Goal: Information Seeking & Learning: Learn about a topic

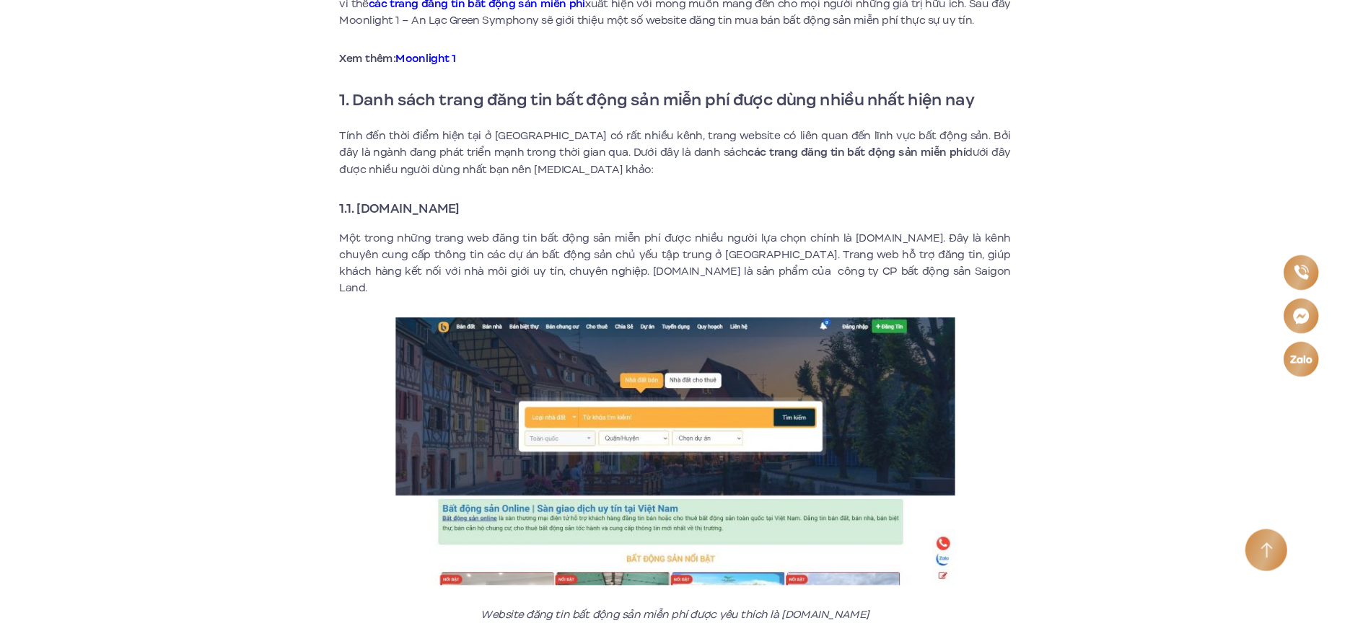
scroll to position [577, 0]
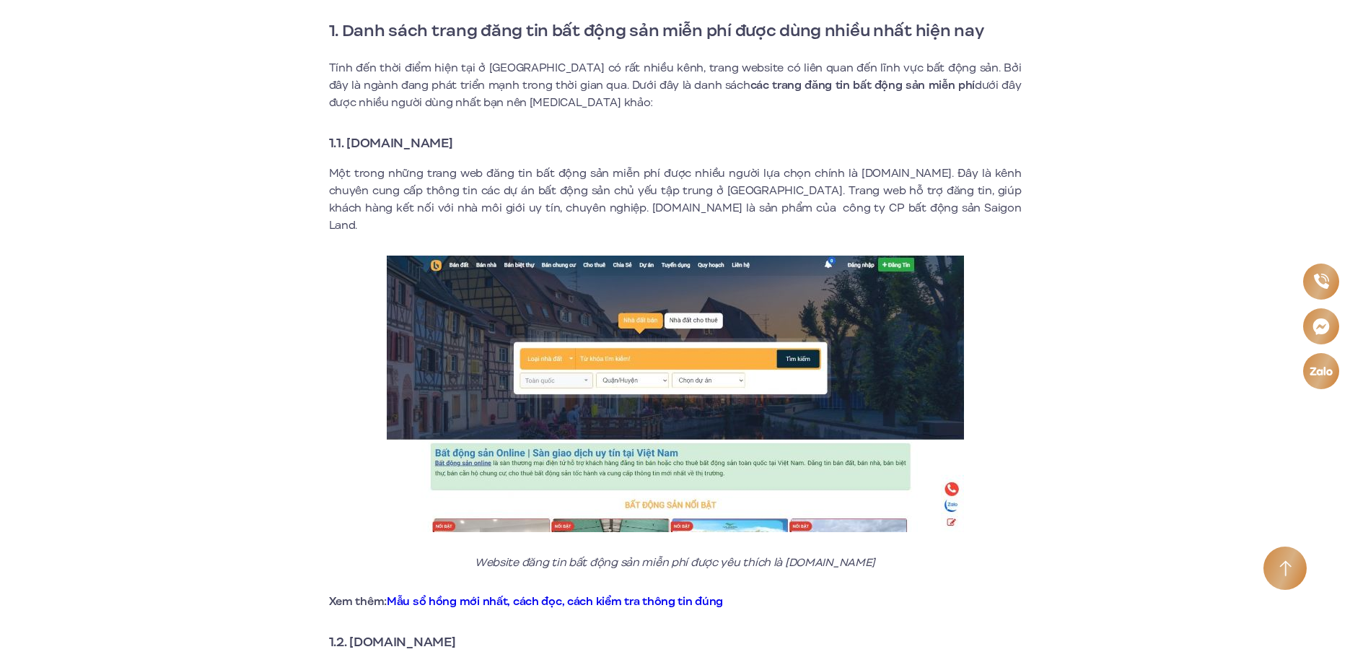
drag, startPoint x: 347, startPoint y: 142, endPoint x: 483, endPoint y: 142, distance: 135.7
click at [482, 142] on h3 "1.1. [DOMAIN_NAME]" at bounding box center [675, 143] width 693 height 20
copy strong "[DOMAIN_NAME]"
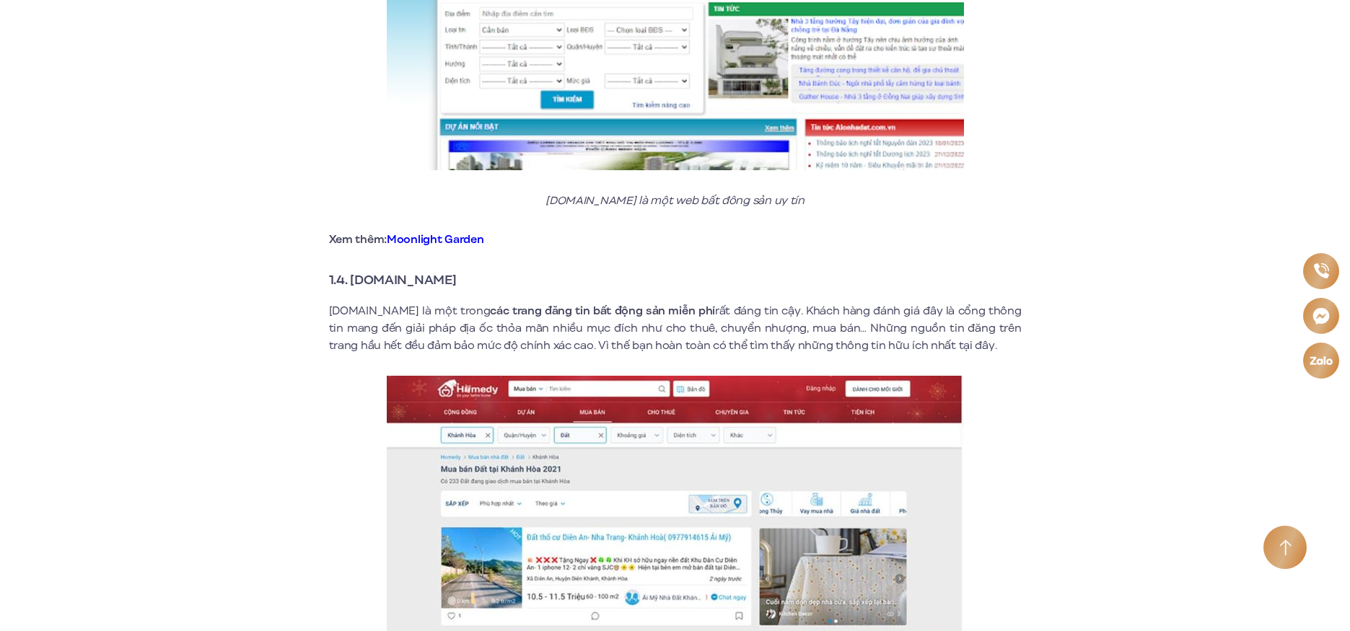
scroll to position [2093, 0]
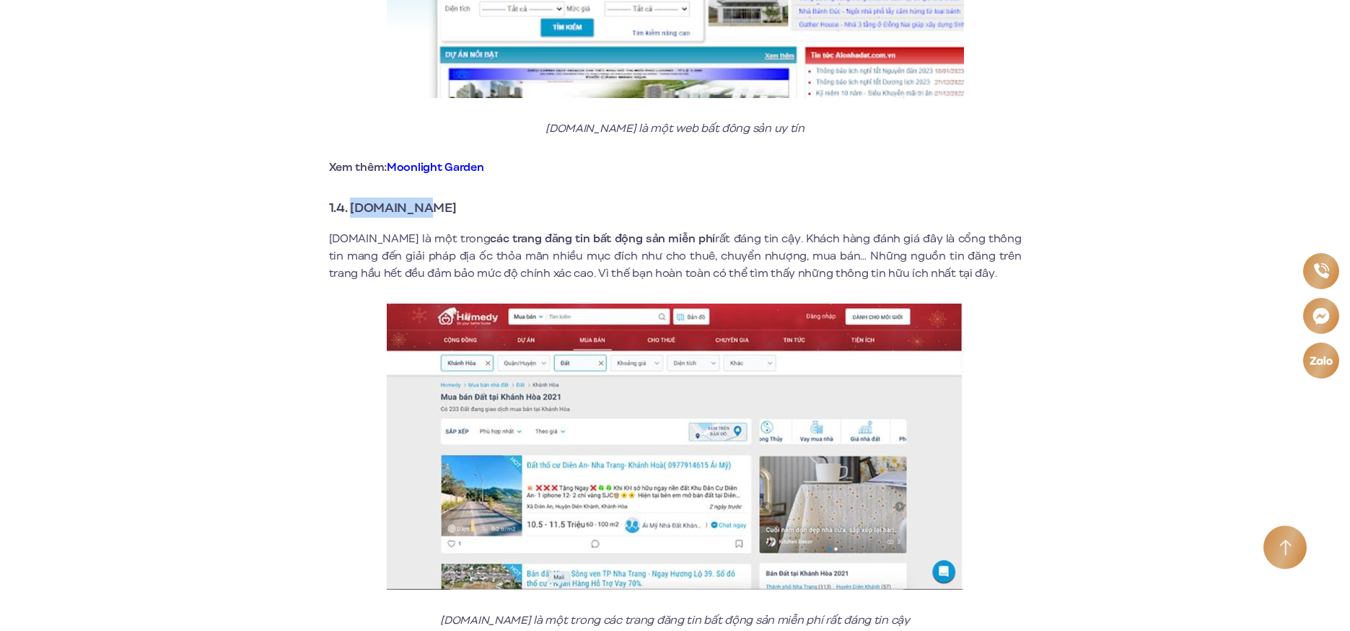
drag, startPoint x: 351, startPoint y: 191, endPoint x: 431, endPoint y: 197, distance: 80.3
click at [431, 198] on strong "1.4. [DOMAIN_NAME]" at bounding box center [393, 207] width 128 height 19
copy strong "[DOMAIN_NAME]"
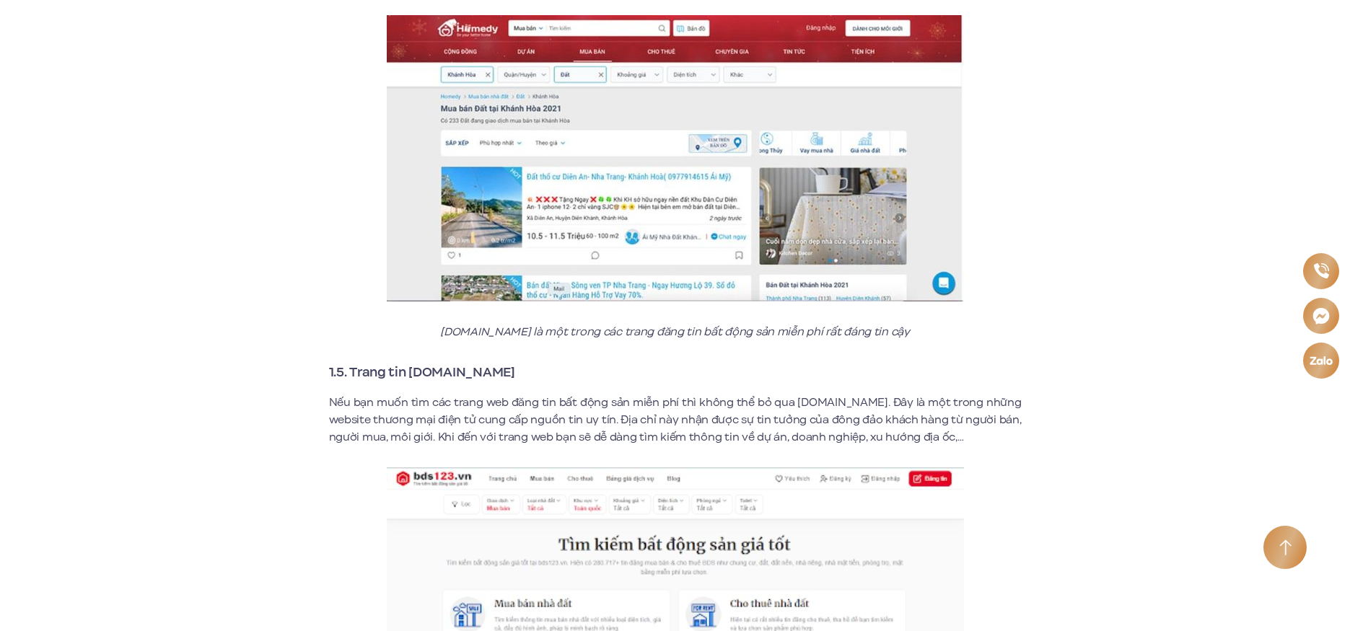
scroll to position [2454, 0]
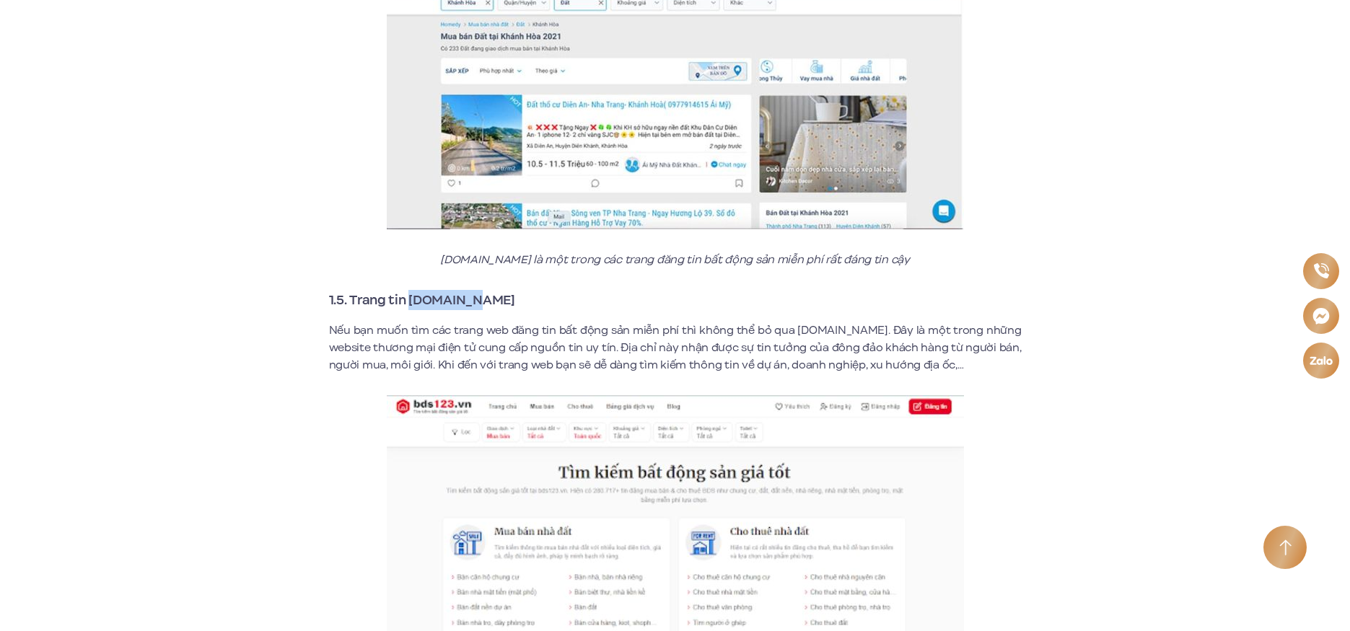
drag, startPoint x: 409, startPoint y: 283, endPoint x: 472, endPoint y: 282, distance: 62.8
click at [472, 291] on strong "1.5. Trang tin [DOMAIN_NAME]" at bounding box center [422, 300] width 186 height 19
copy strong "[DOMAIN_NAME]"
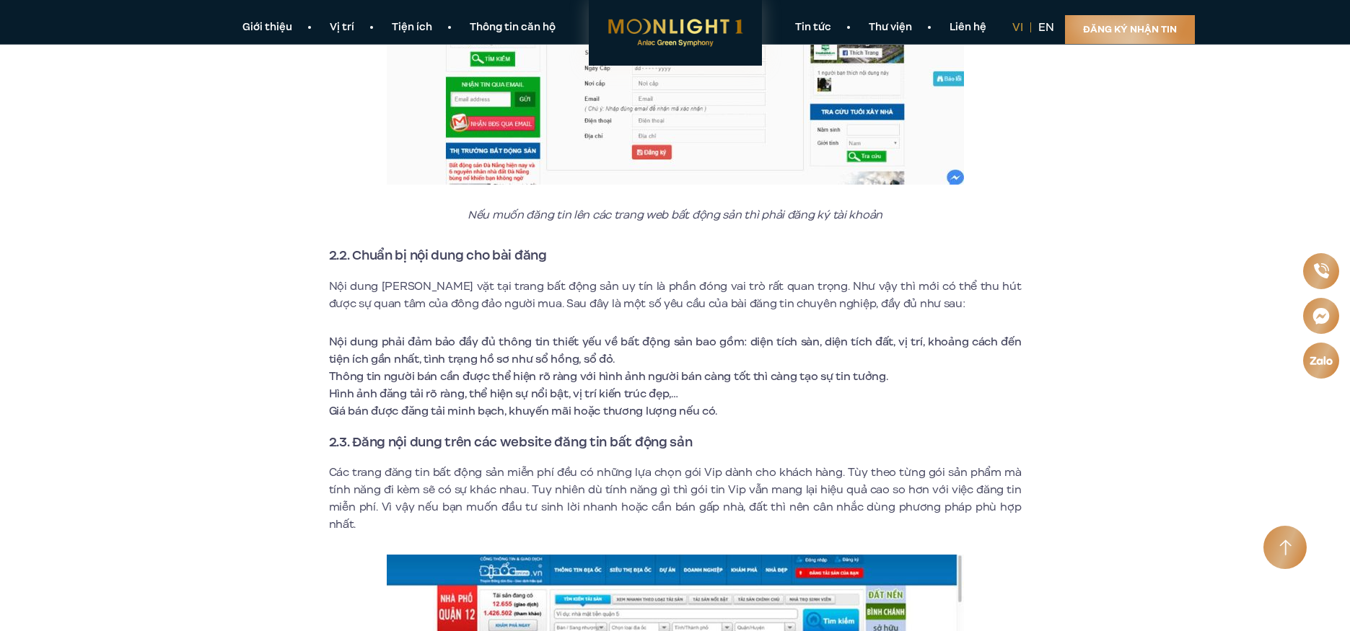
scroll to position [5846, 0]
